Goal: Find specific fact: Find specific fact

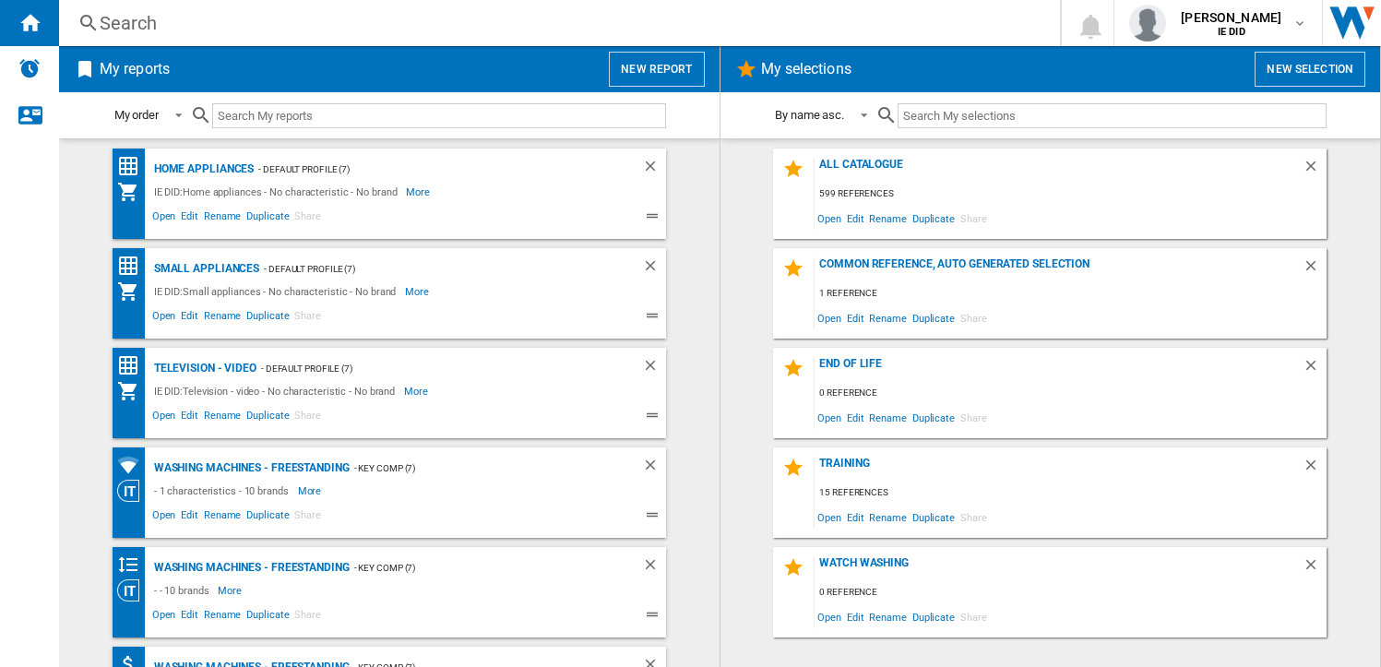
click at [262, 27] on div "Search" at bounding box center [556, 23] width 912 height 26
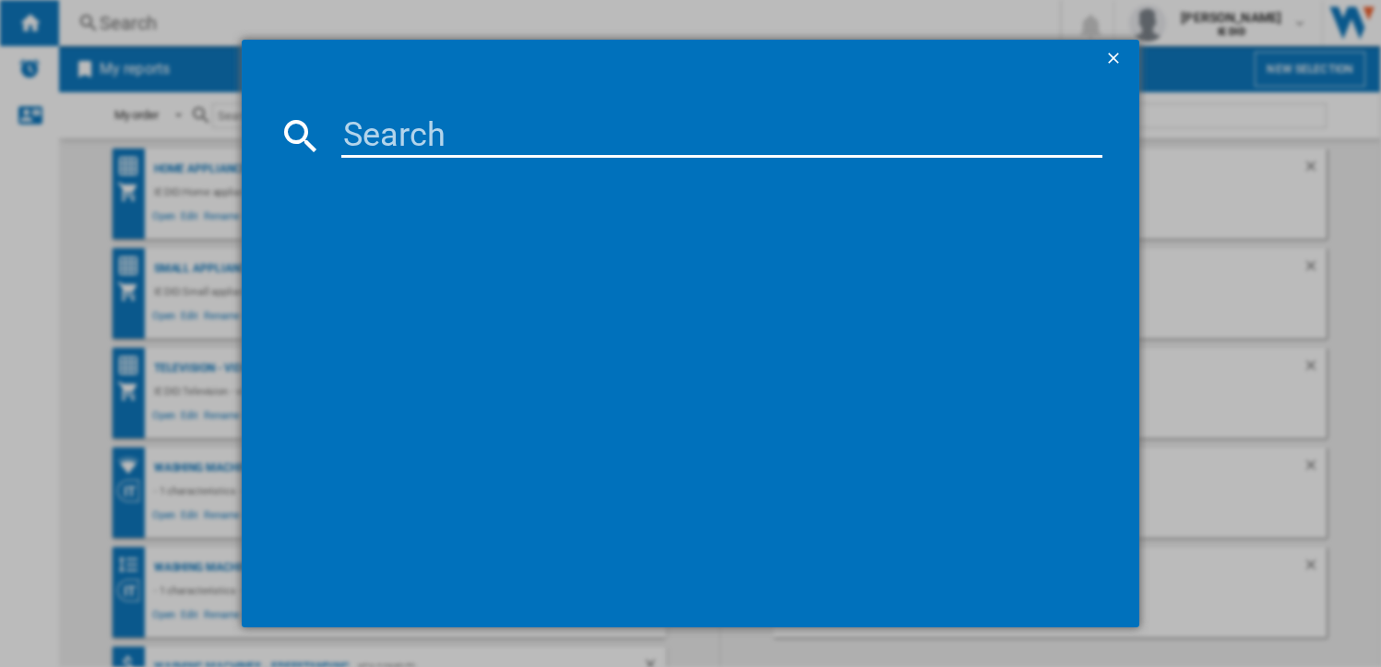
click at [367, 125] on input at bounding box center [721, 135] width 761 height 44
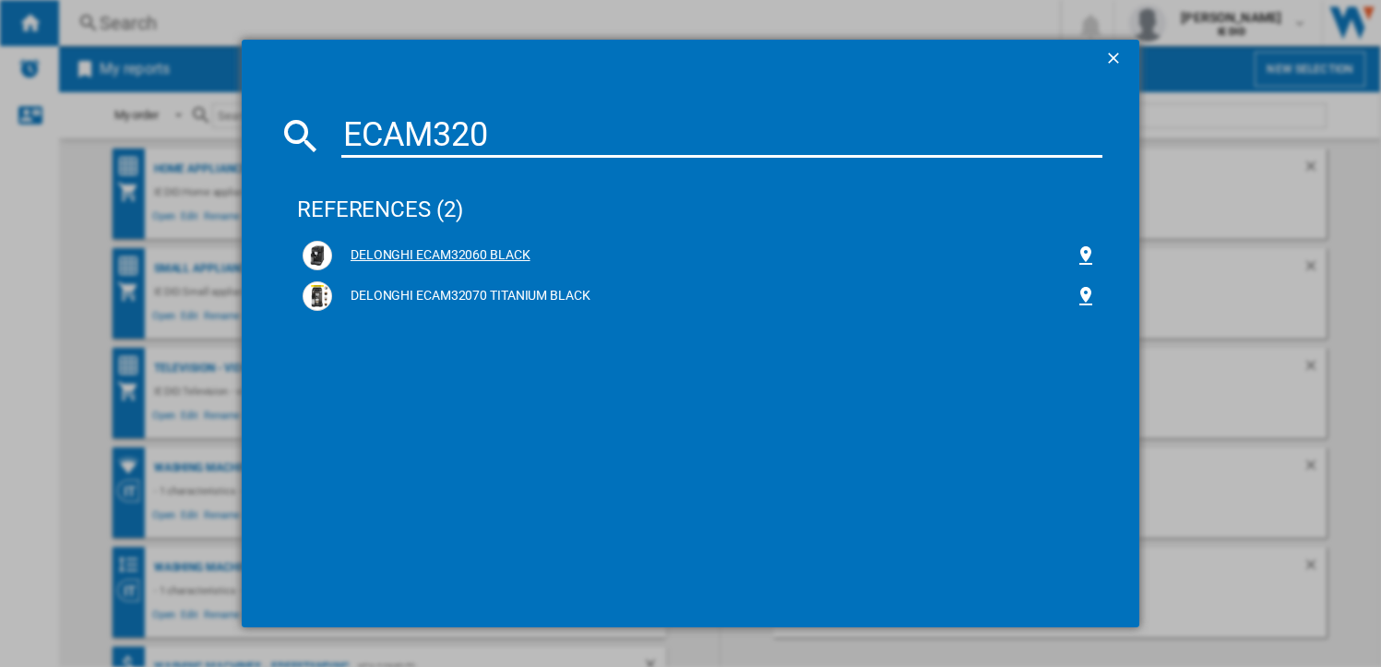
type input "ECAM320"
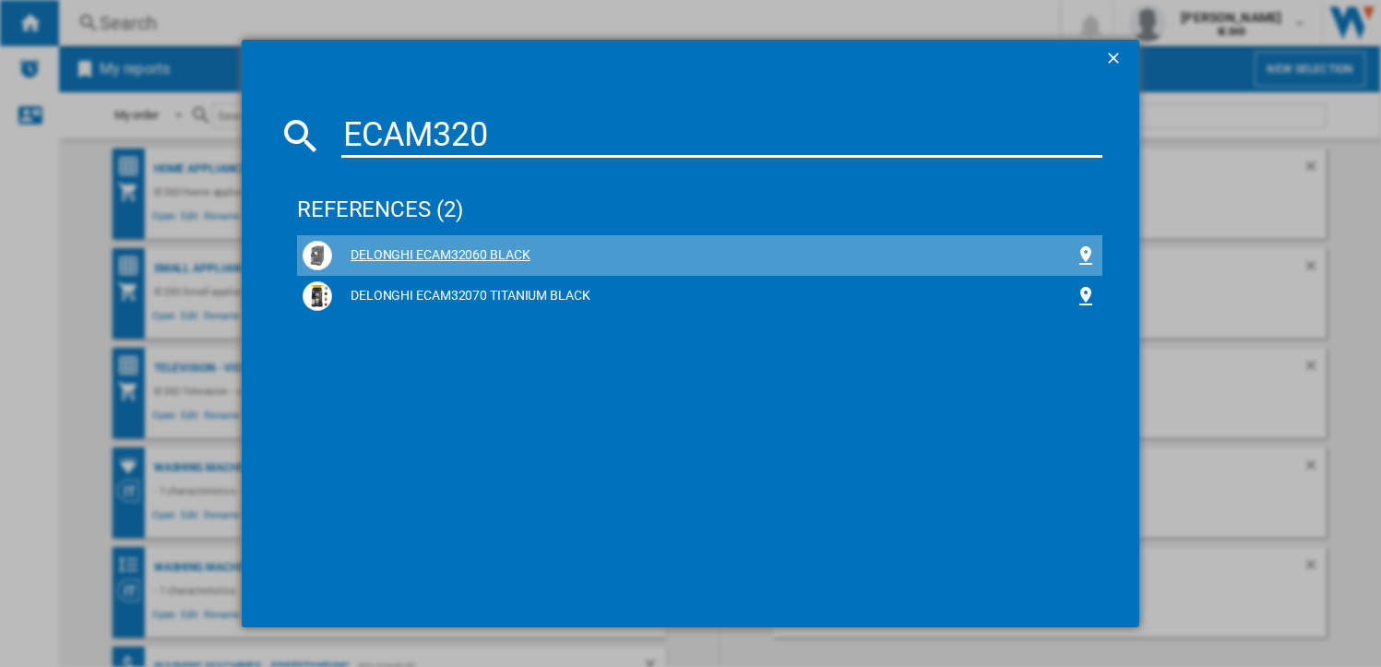
click at [461, 256] on div "DELONGHI ECAM32060 BLACK" at bounding box center [703, 255] width 743 height 18
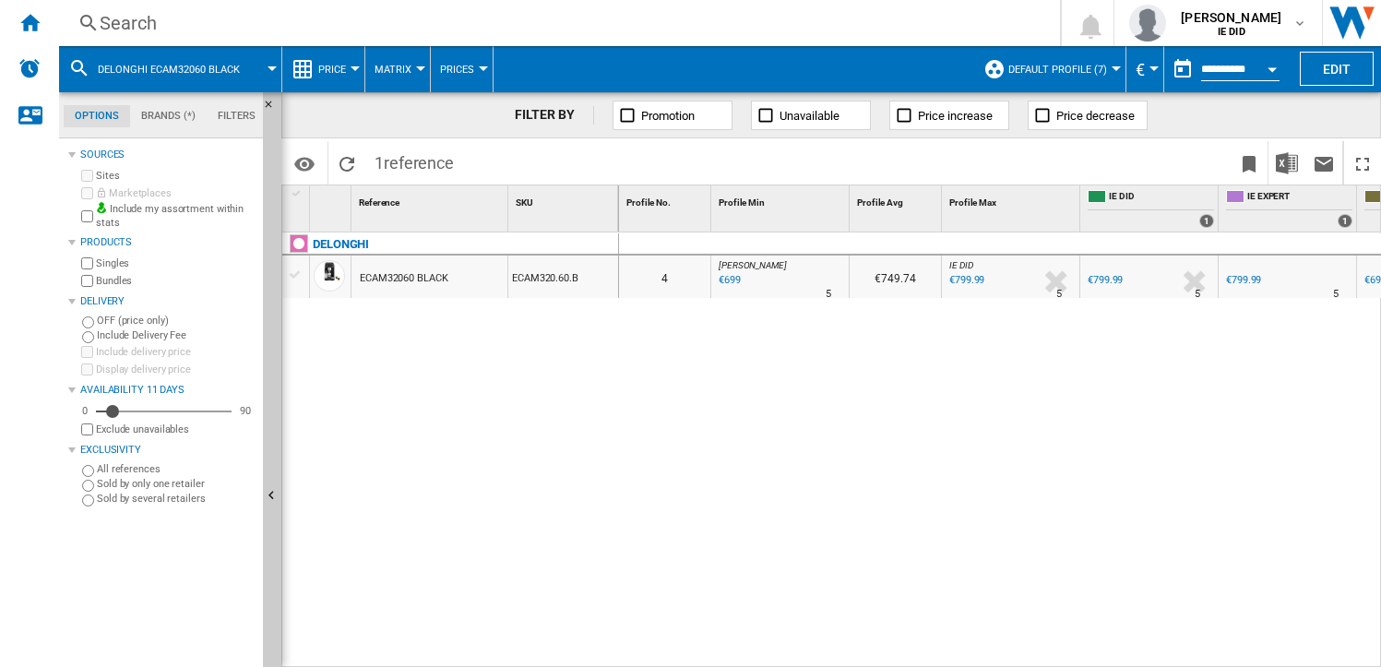
click at [728, 280] on div "€699" at bounding box center [728, 280] width 25 height 18
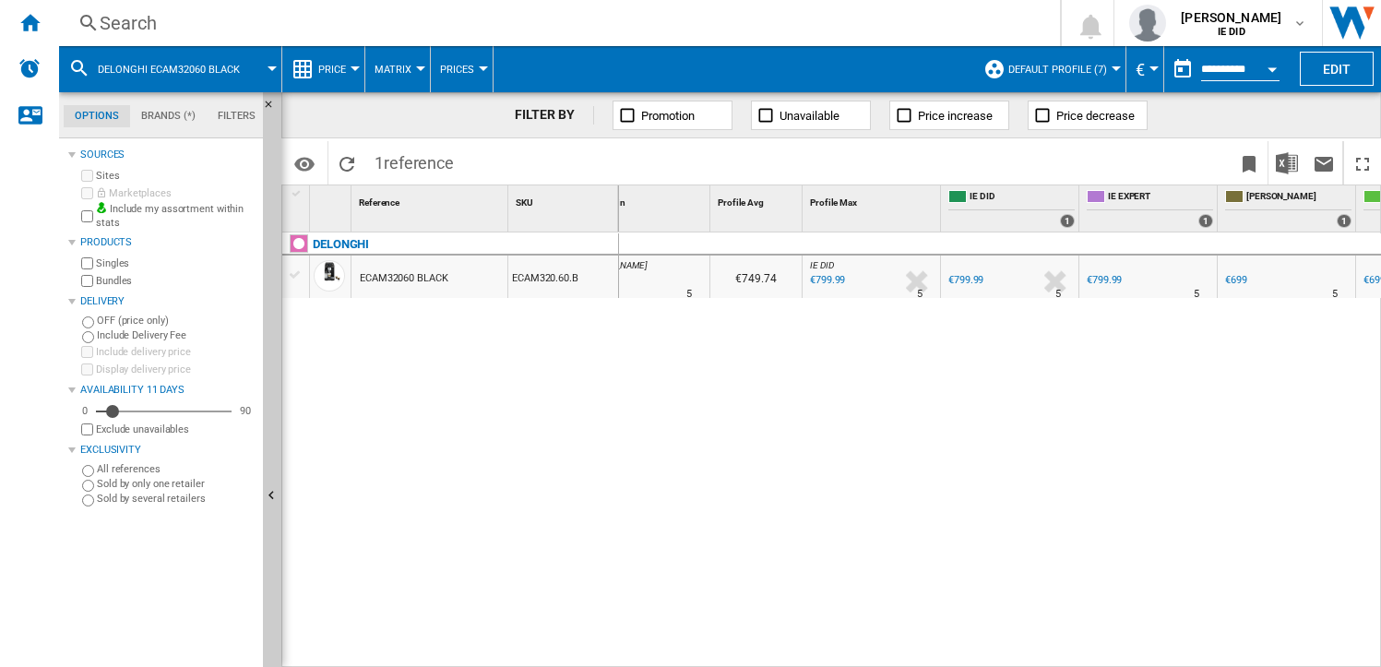
scroll to position [0, 203]
